Goal: Transaction & Acquisition: Register for event/course

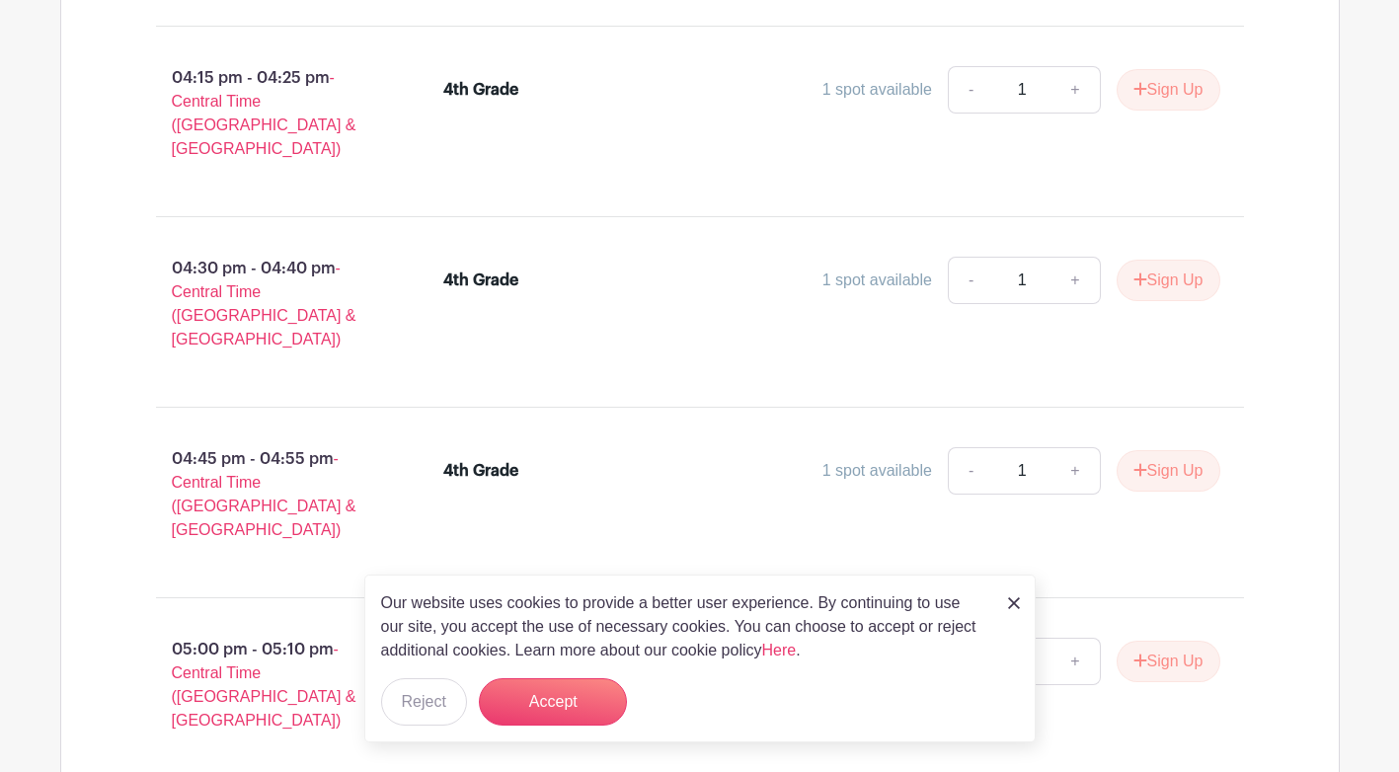
scroll to position [29961, 0]
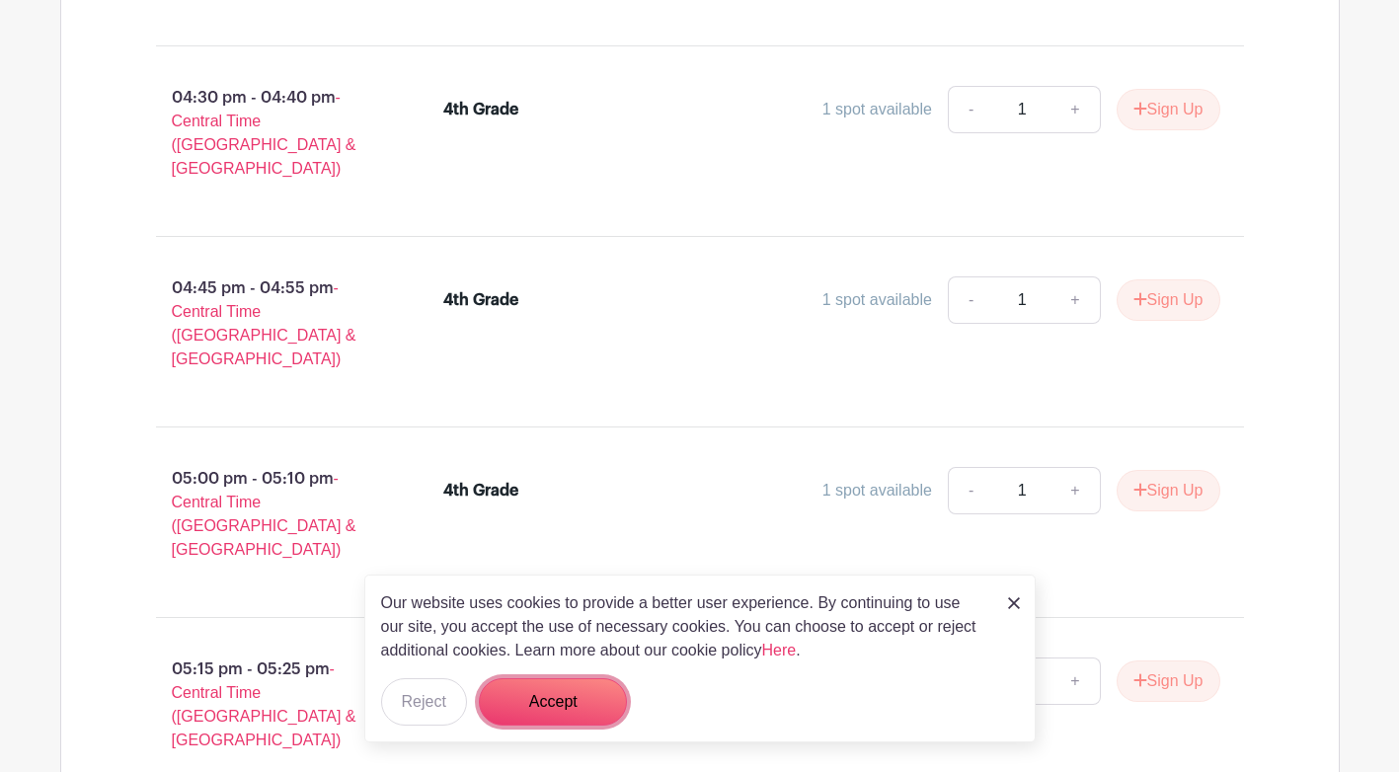
click at [569, 711] on button "Accept" at bounding box center [553, 701] width 148 height 47
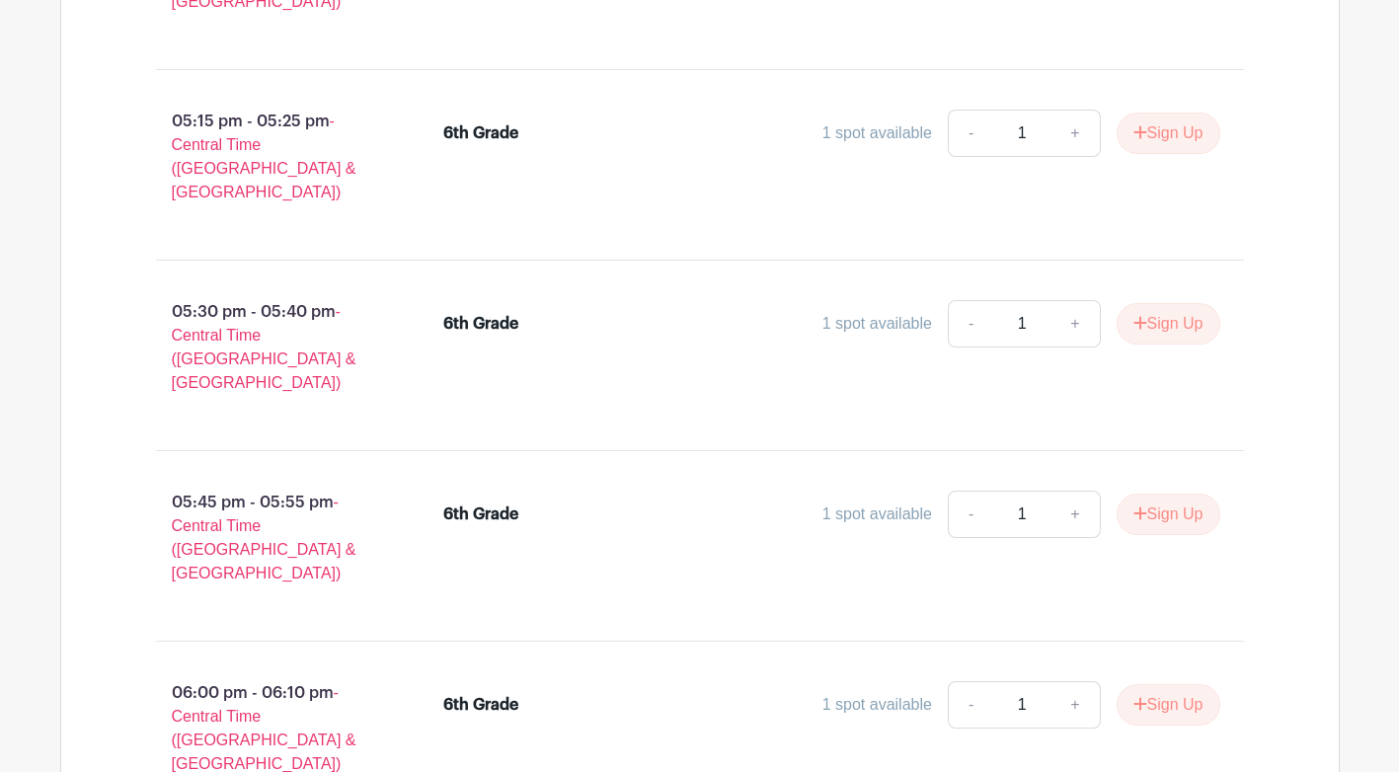
scroll to position [39241, 0]
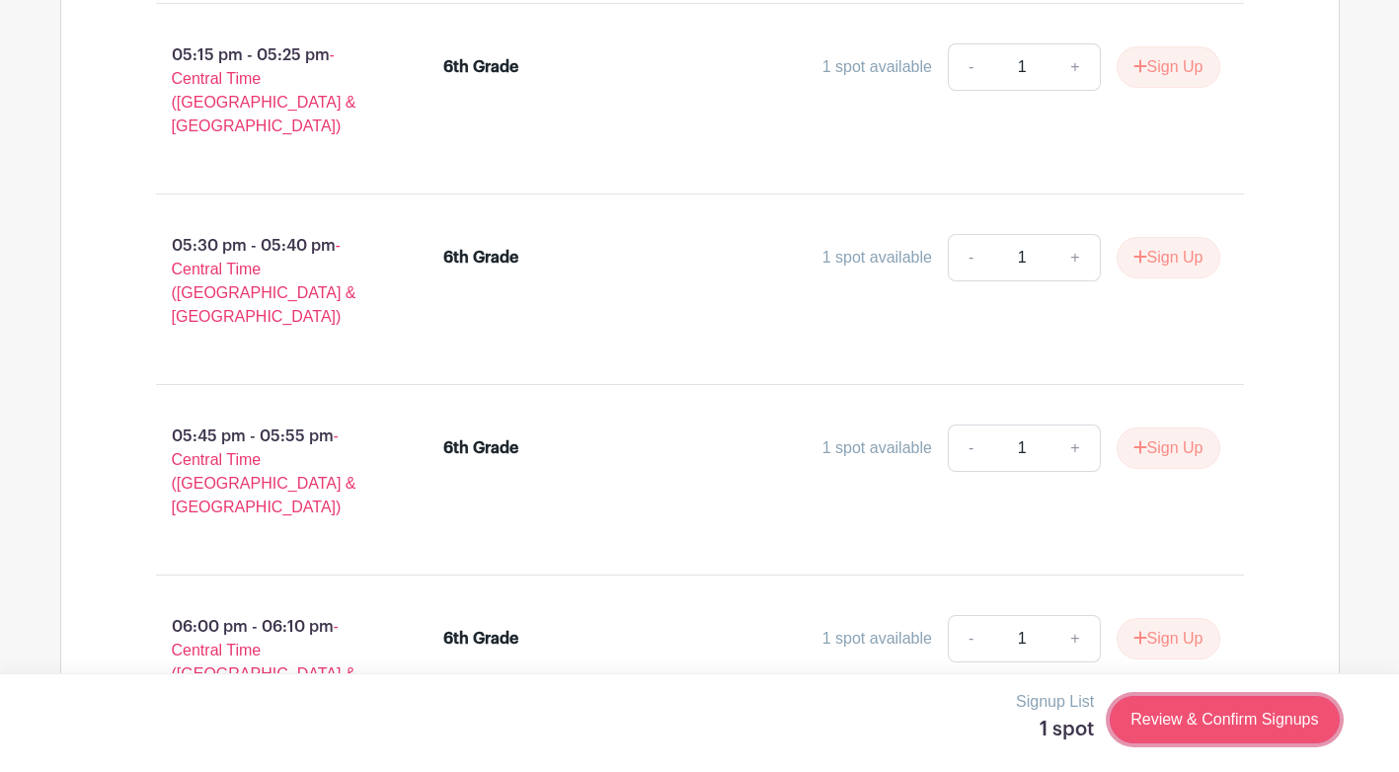
click at [1198, 724] on link "Review & Confirm Signups" at bounding box center [1224, 719] width 229 height 47
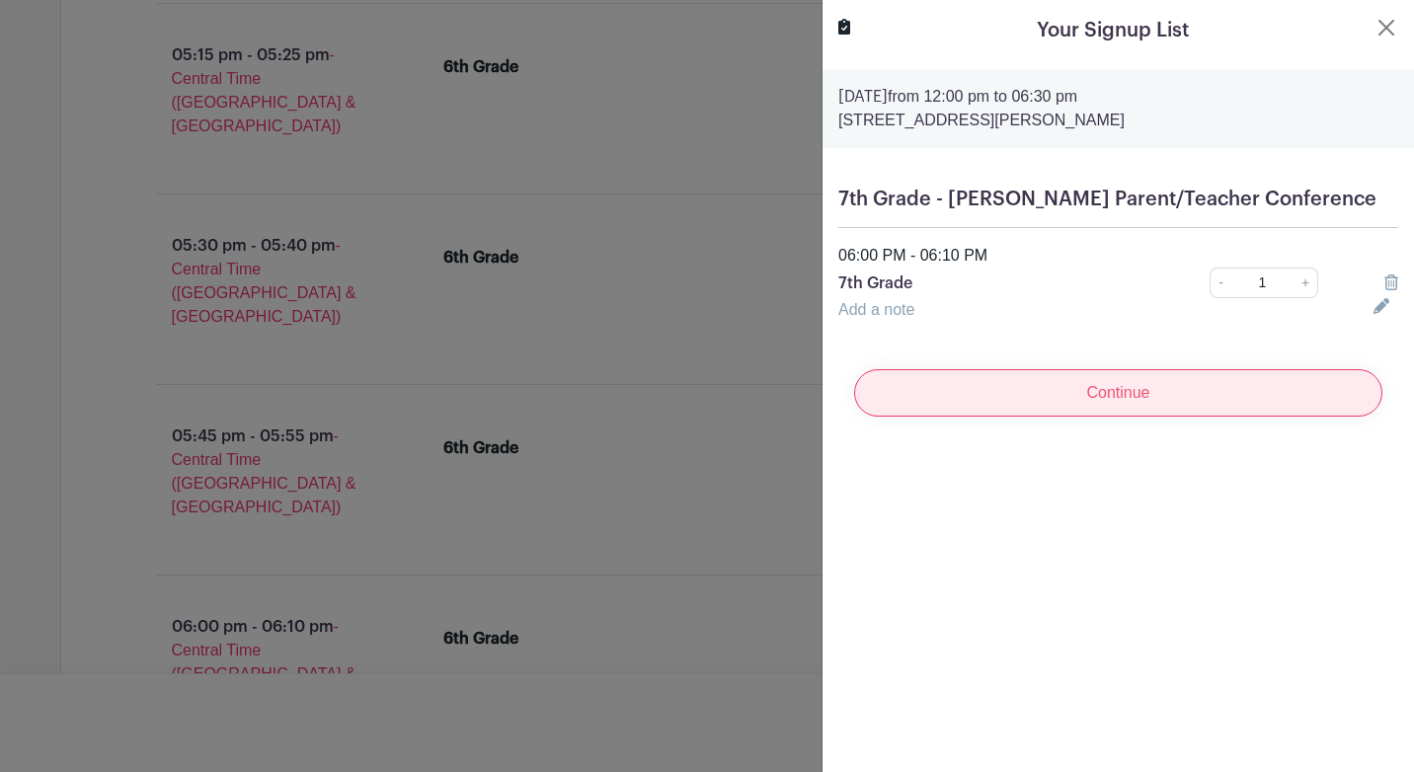
click at [1118, 417] on input "Continue" at bounding box center [1118, 392] width 528 height 47
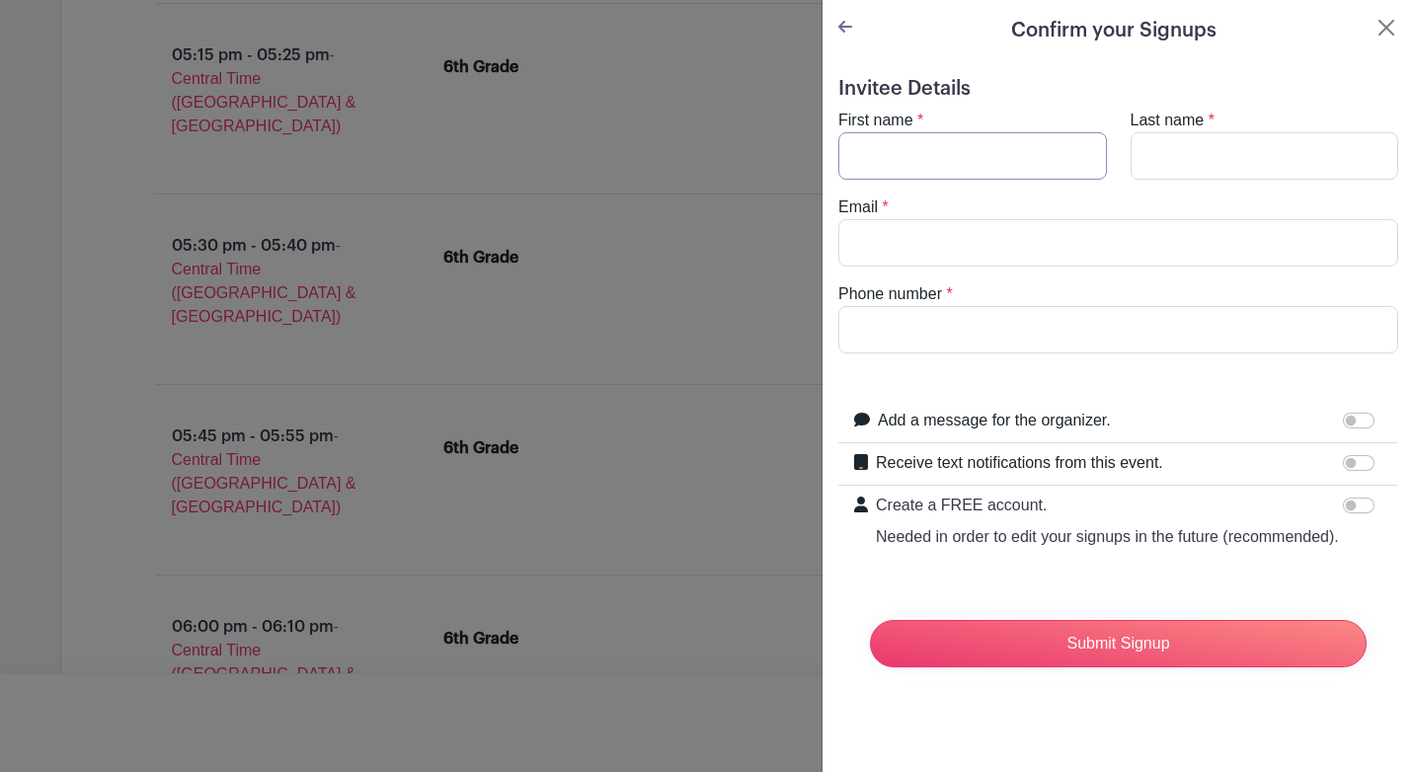
click at [878, 147] on input "First name" at bounding box center [972, 155] width 269 height 47
type input "[PERSON_NAME]"
type input "[EMAIL_ADDRESS][DOMAIN_NAME]"
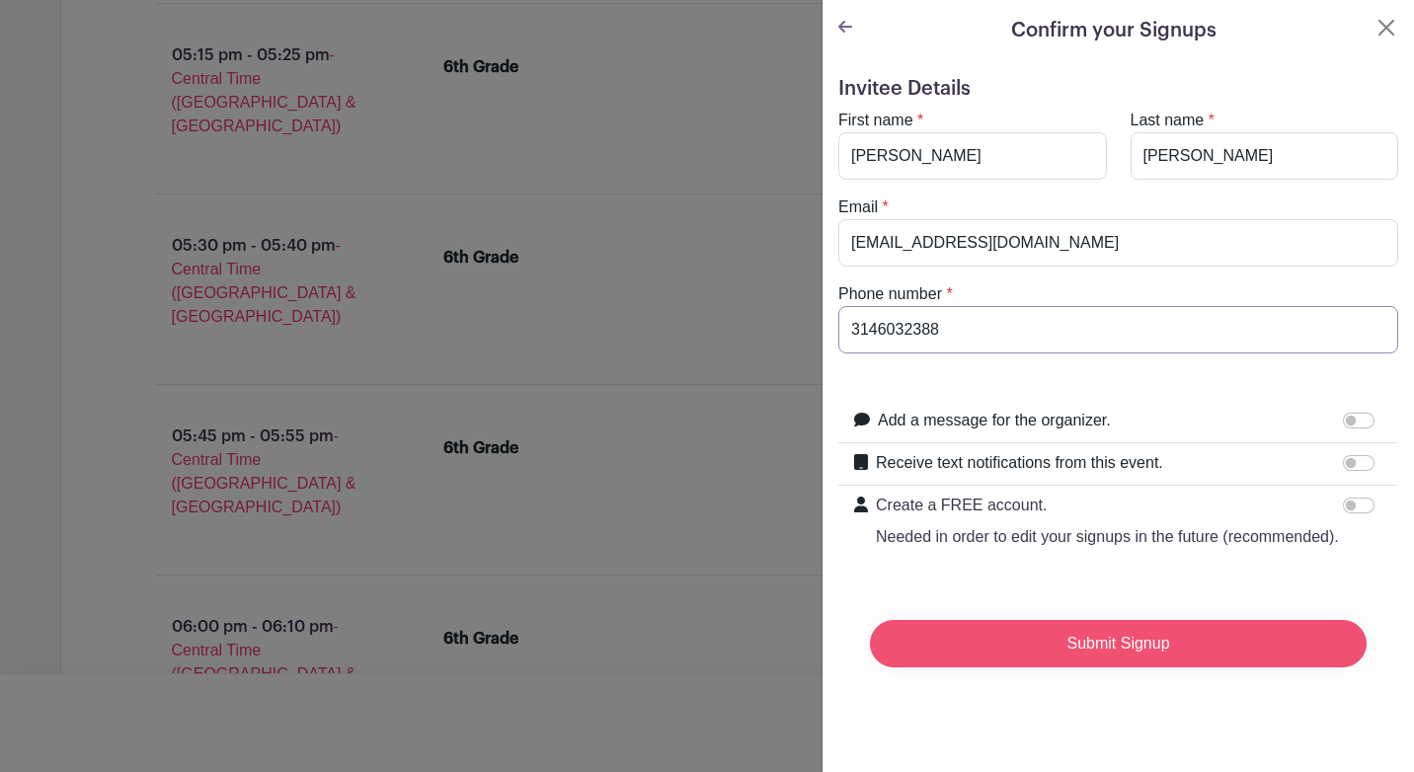
type input "3146032388"
click at [1125, 663] on input "Submit Signup" at bounding box center [1118, 643] width 497 height 47
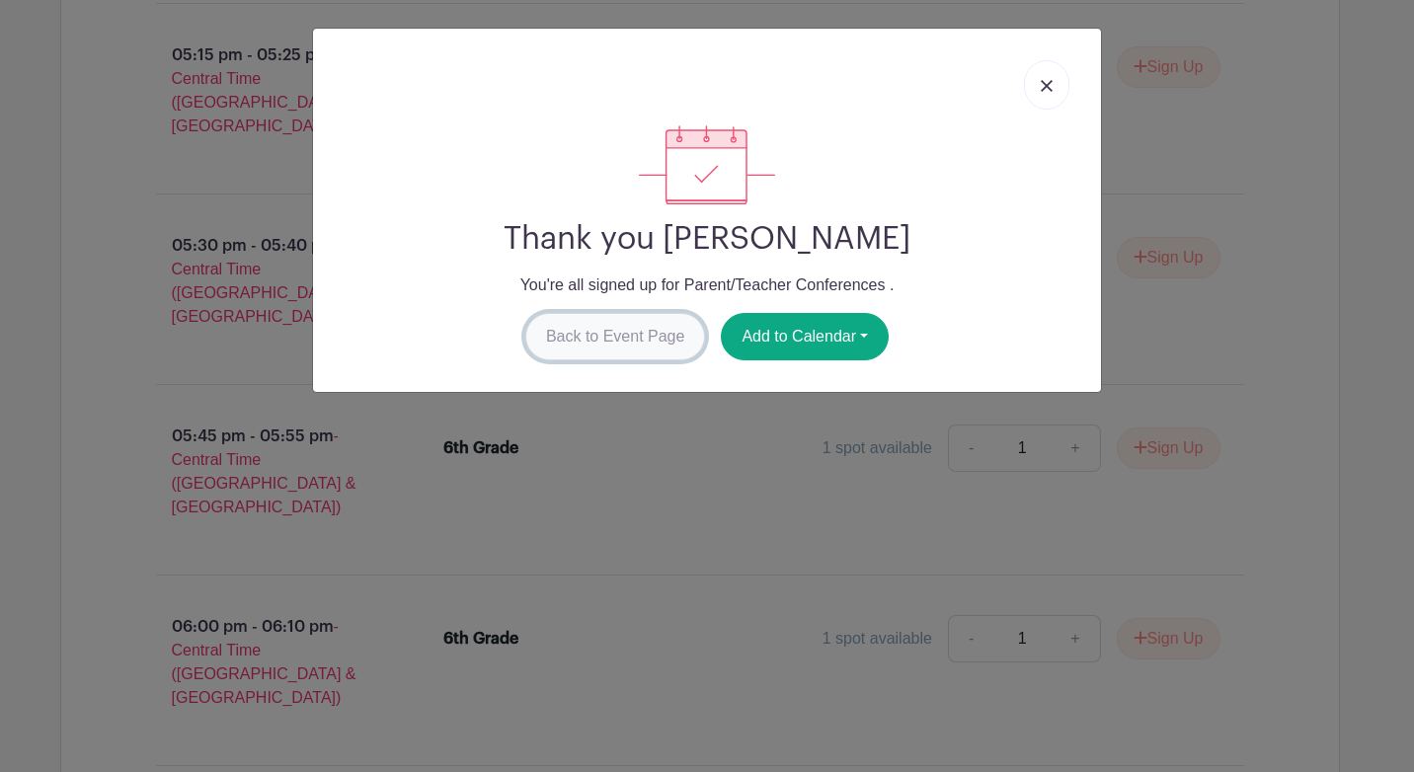
click at [648, 331] on link "Back to Event Page" at bounding box center [615, 336] width 181 height 47
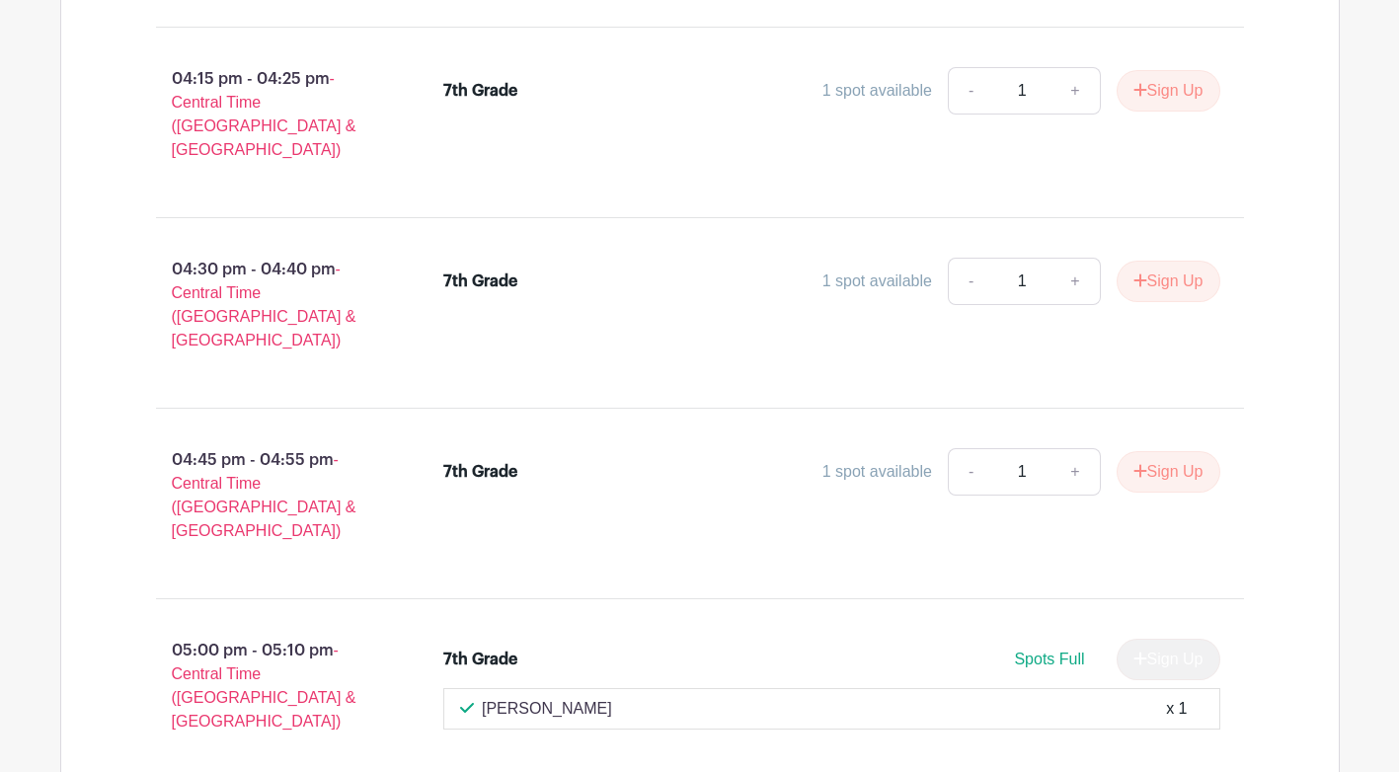
scroll to position [42725, 0]
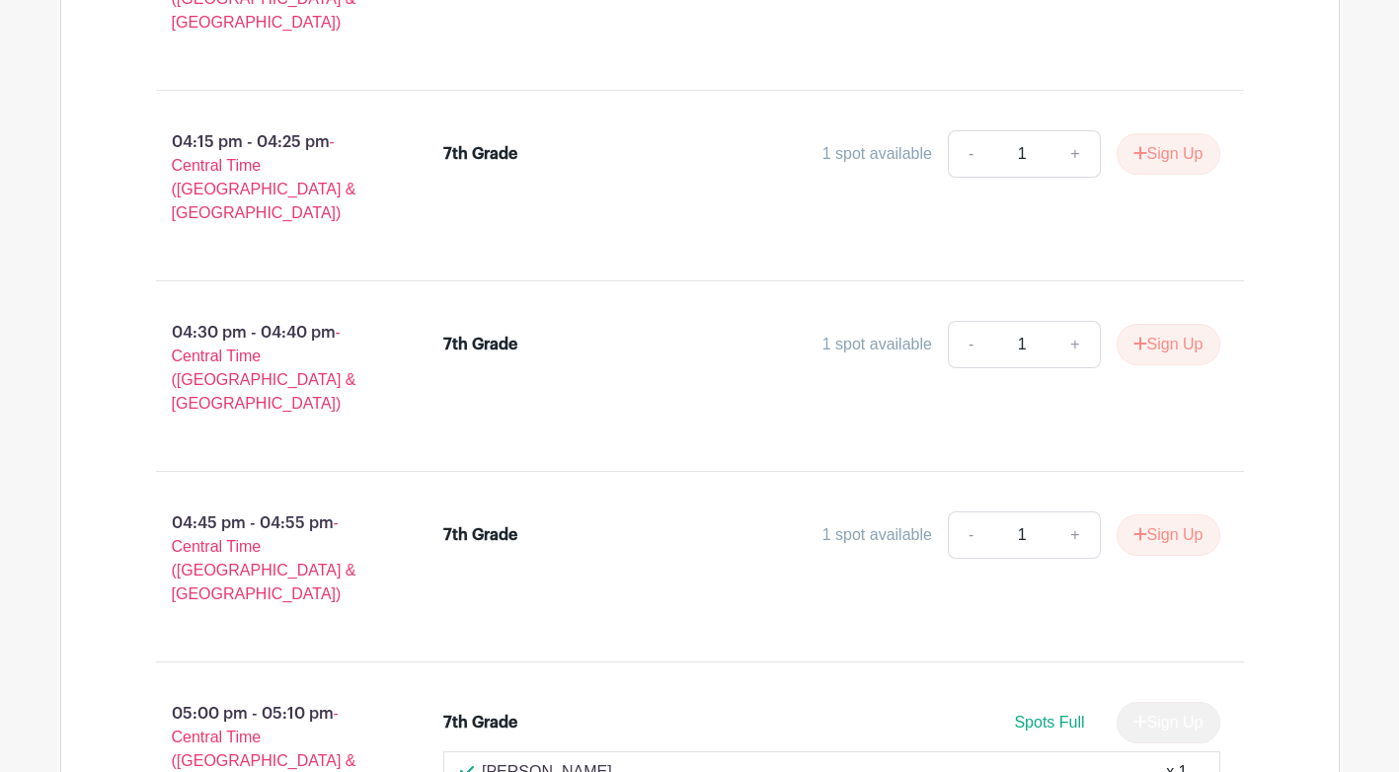
drag, startPoint x: 1199, startPoint y: 540, endPoint x: 1144, endPoint y: 540, distance: 55.3
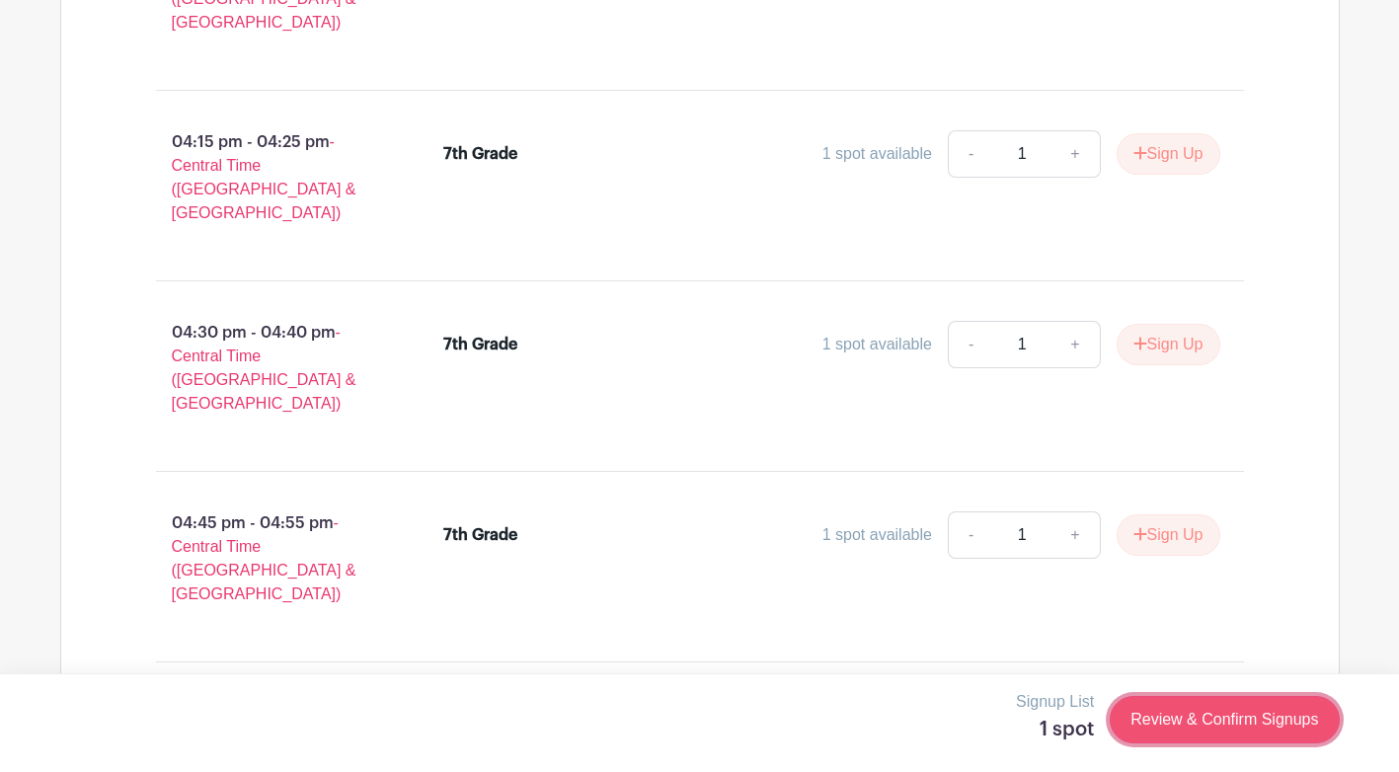
click at [1198, 718] on link "Review & Confirm Signups" at bounding box center [1224, 719] width 229 height 47
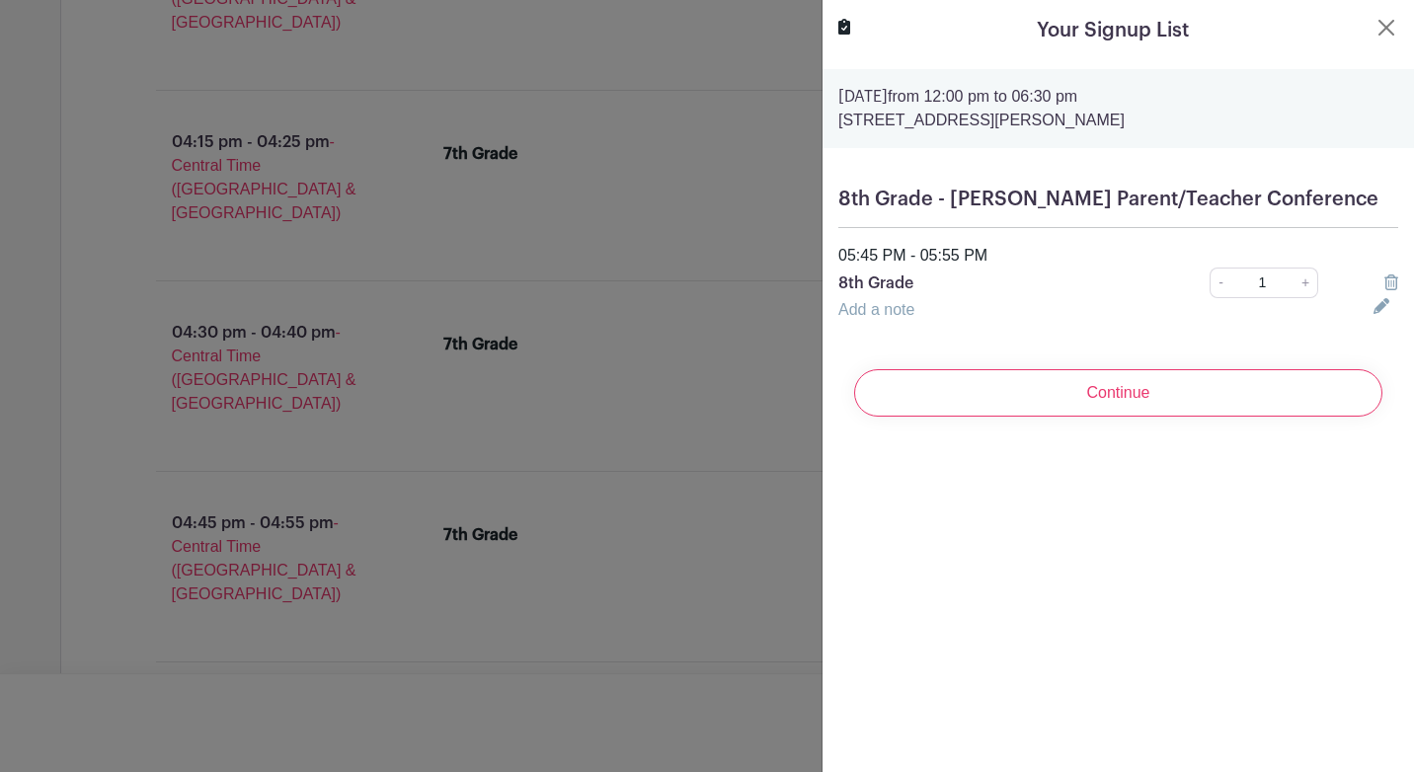
click at [1135, 404] on input "Continue" at bounding box center [1118, 392] width 528 height 47
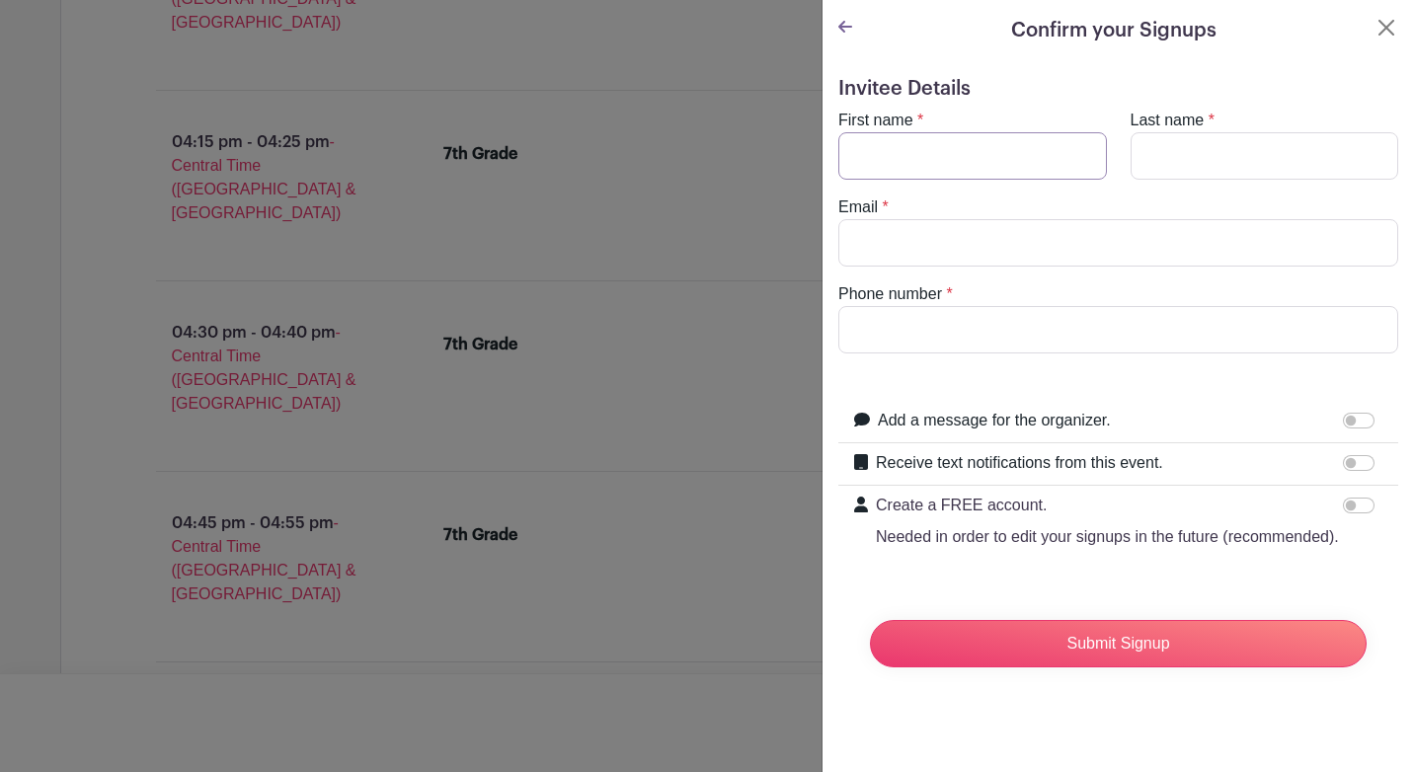
click at [866, 141] on input "First name" at bounding box center [972, 155] width 269 height 47
type input "[PERSON_NAME]"
type input "[EMAIL_ADDRESS][DOMAIN_NAME]"
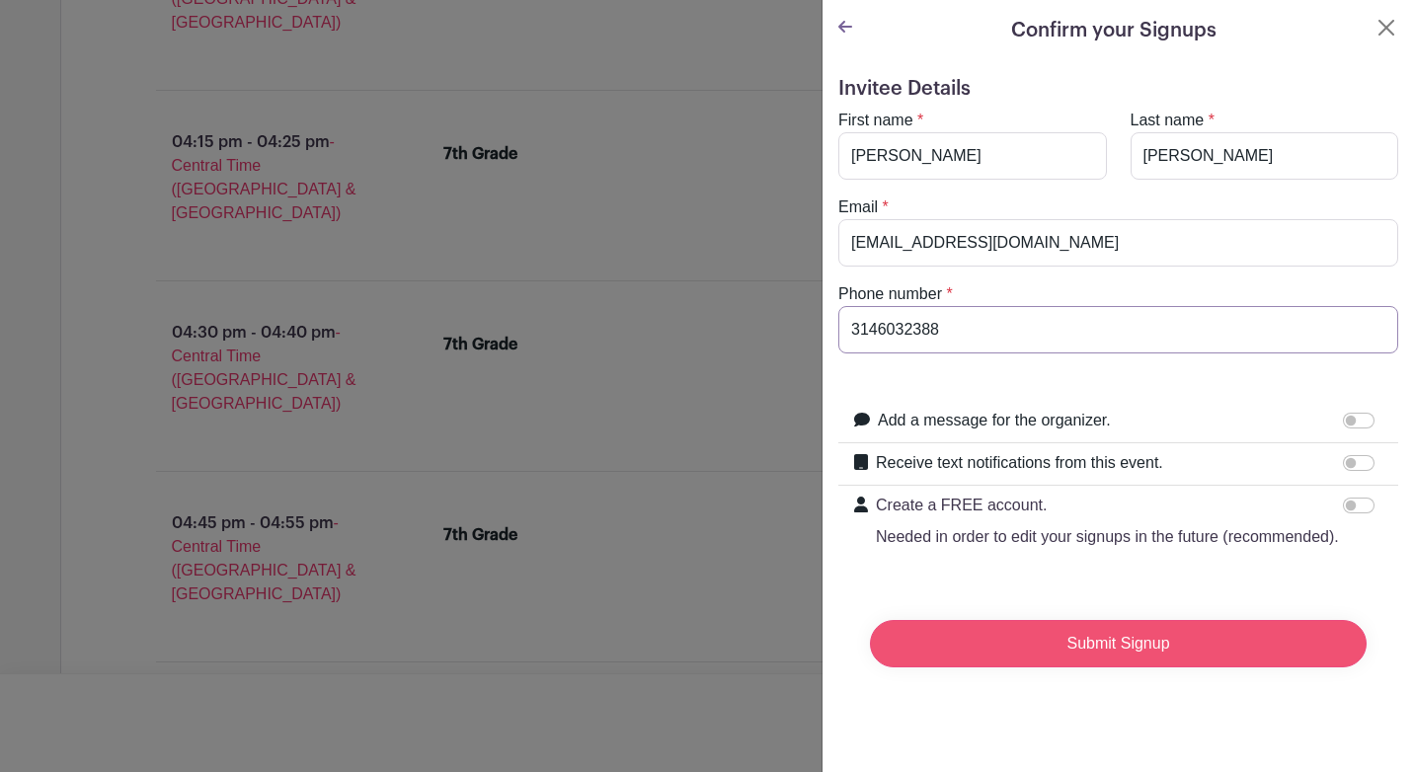
type input "3146032388"
click at [1144, 667] on input "Submit Signup" at bounding box center [1118, 643] width 497 height 47
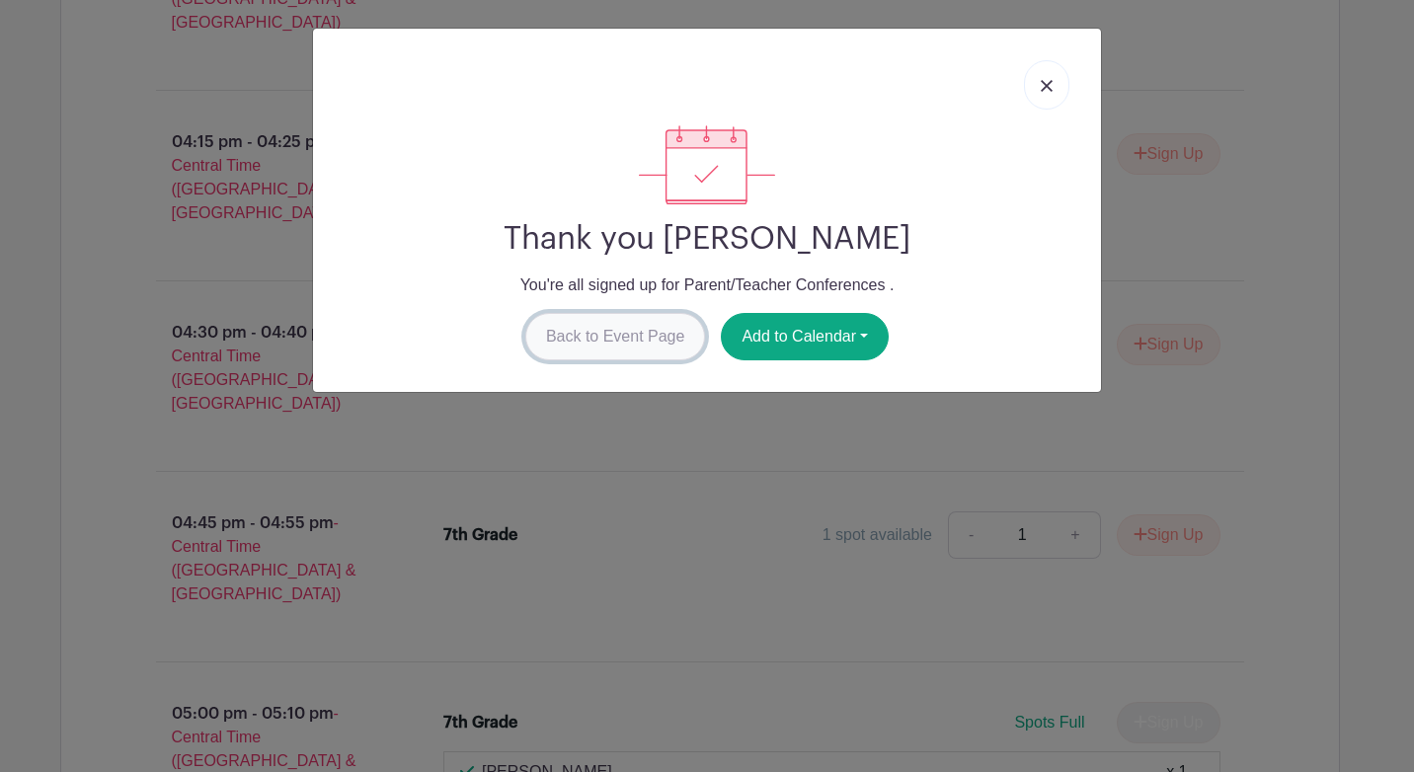
click at [633, 337] on link "Back to Event Page" at bounding box center [615, 336] width 181 height 47
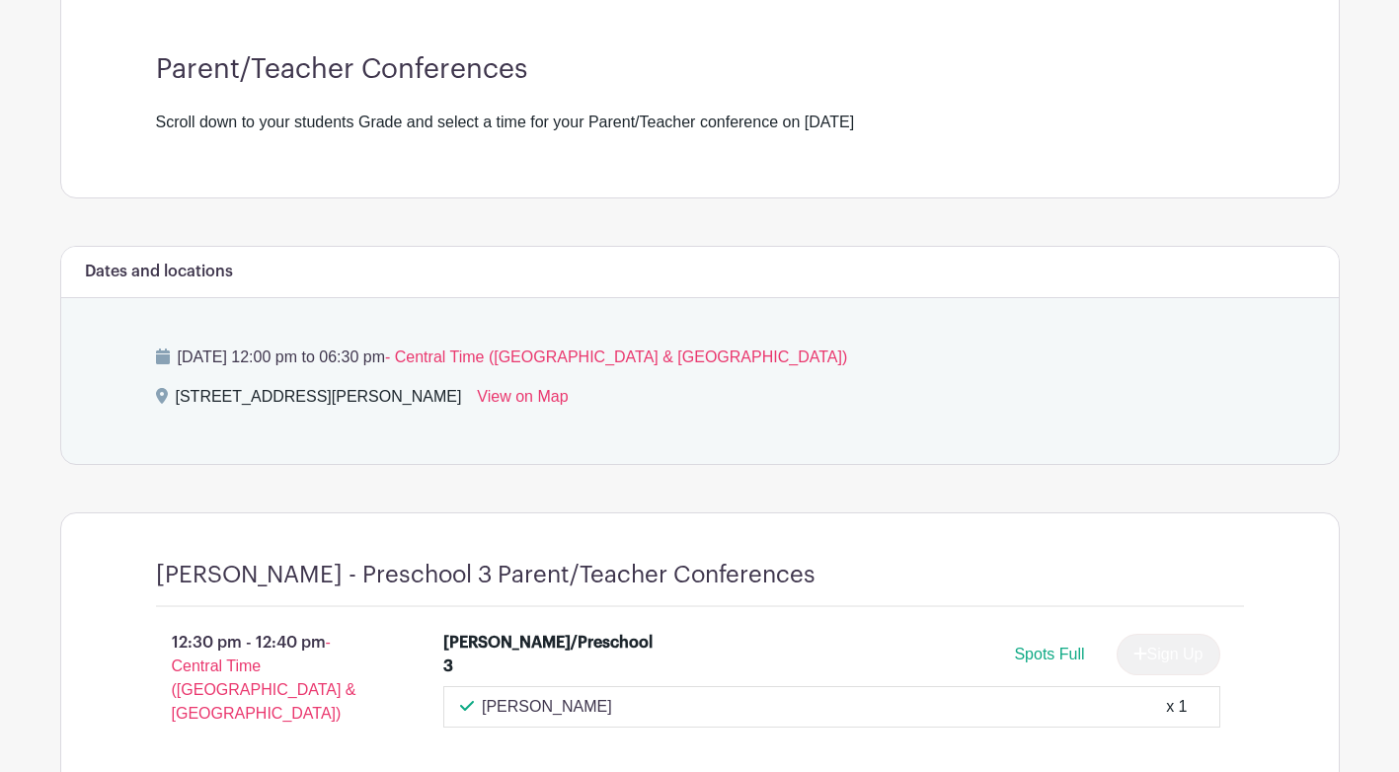
scroll to position [0, 0]
